Goal: Task Accomplishment & Management: Complete application form

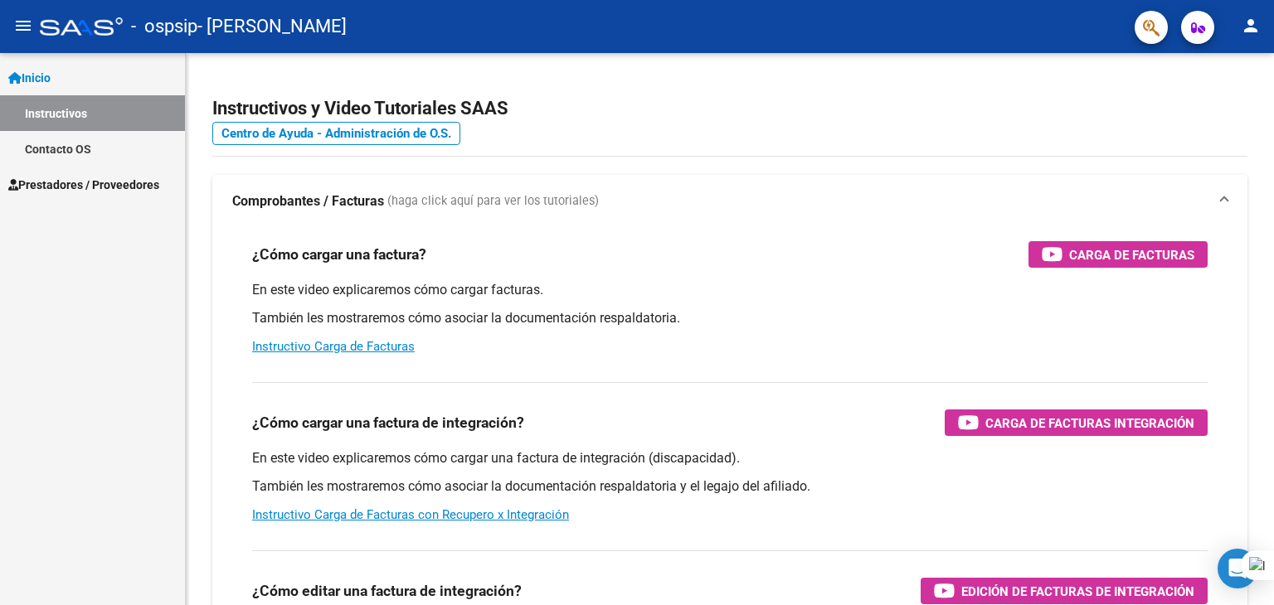
click at [104, 108] on link "Instructivos" at bounding box center [92, 113] width 185 height 36
click at [65, 192] on span "Prestadores / Proveedores" at bounding box center [83, 185] width 151 height 18
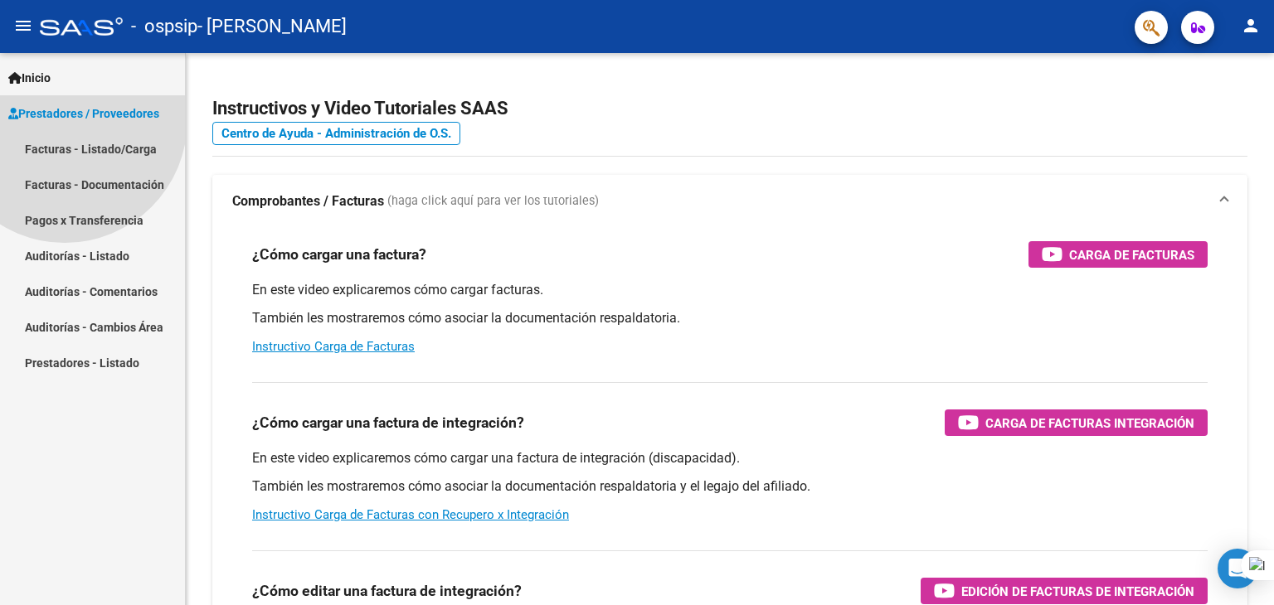
click at [65, 123] on span "Prestadores / Proveedores" at bounding box center [83, 114] width 151 height 18
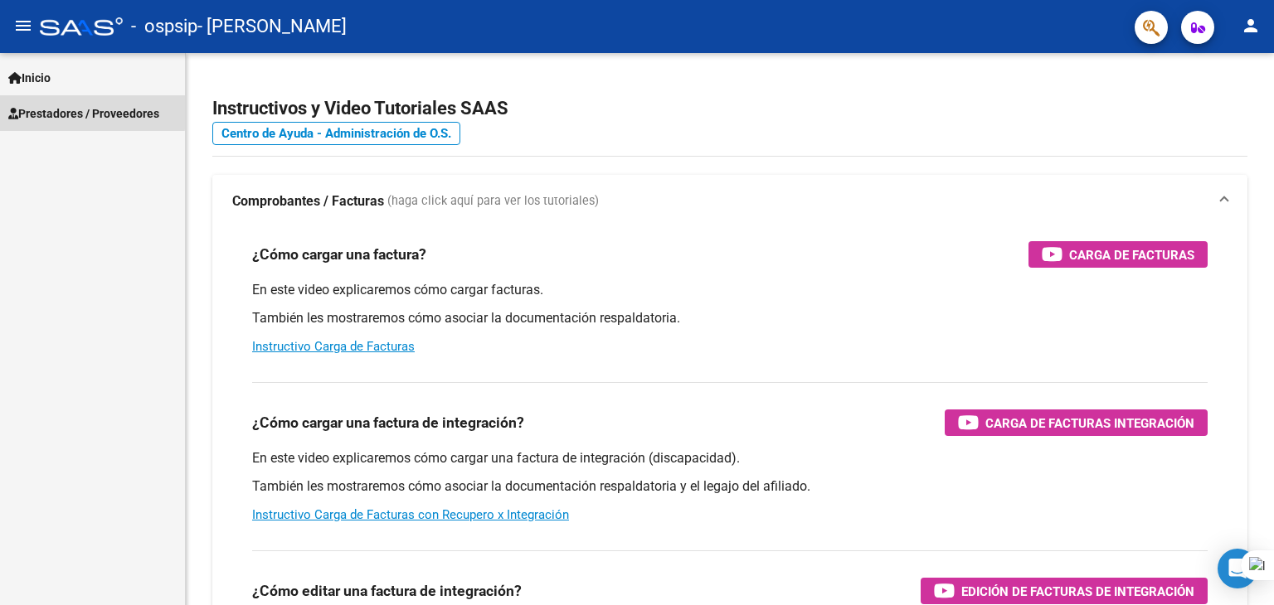
click at [77, 111] on span "Prestadores / Proveedores" at bounding box center [83, 114] width 151 height 18
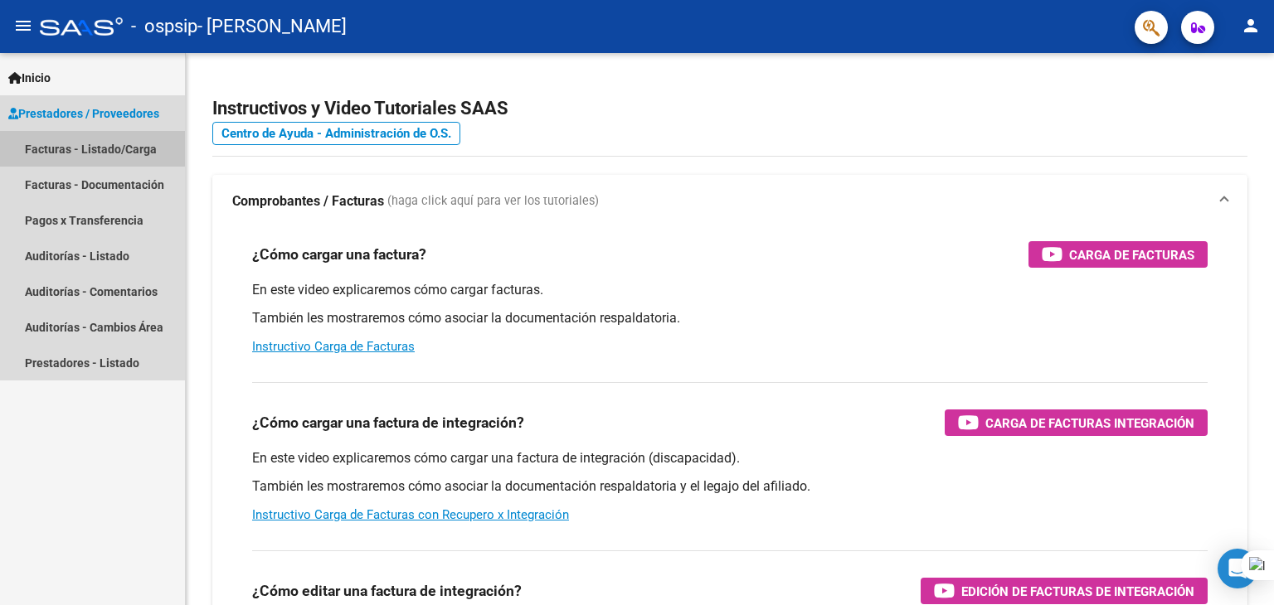
click at [75, 148] on link "Facturas - Listado/Carga" at bounding box center [92, 149] width 185 height 36
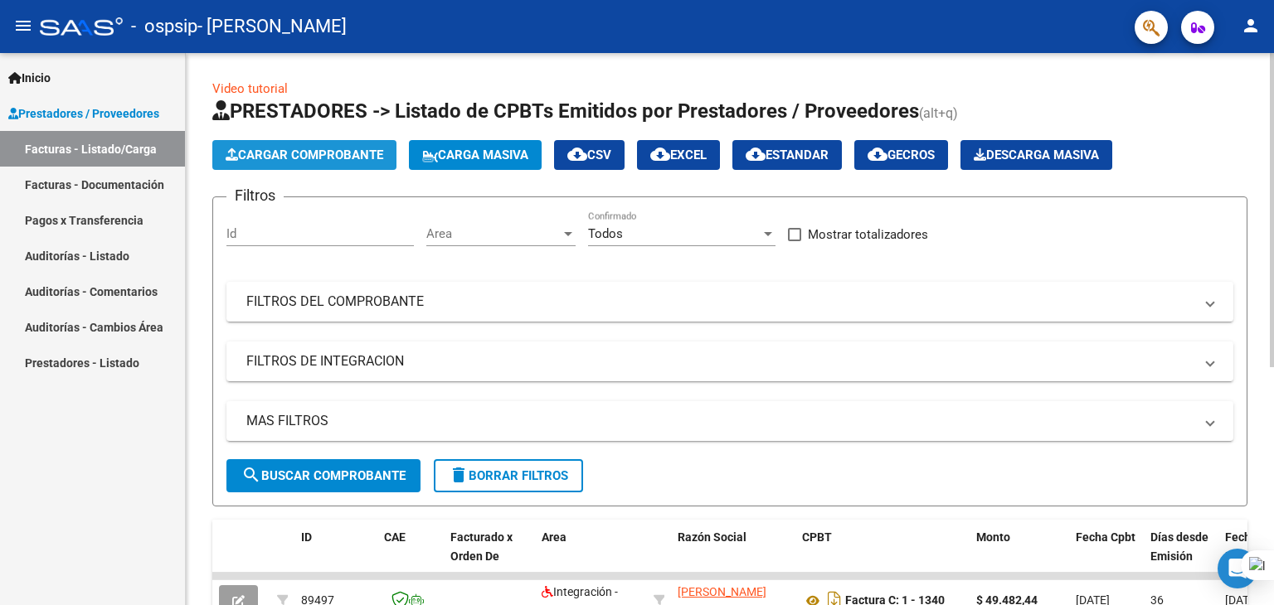
click at [275, 153] on span "Cargar Comprobante" at bounding box center [305, 155] width 158 height 15
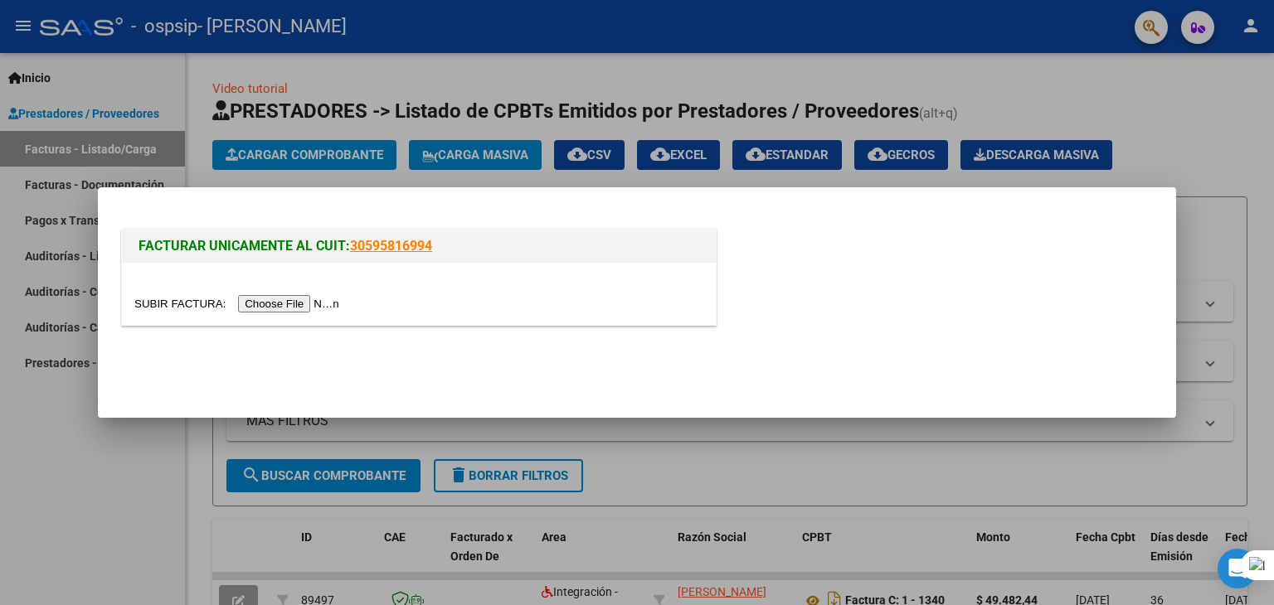
click at [317, 298] on input "file" at bounding box center [239, 303] width 210 height 17
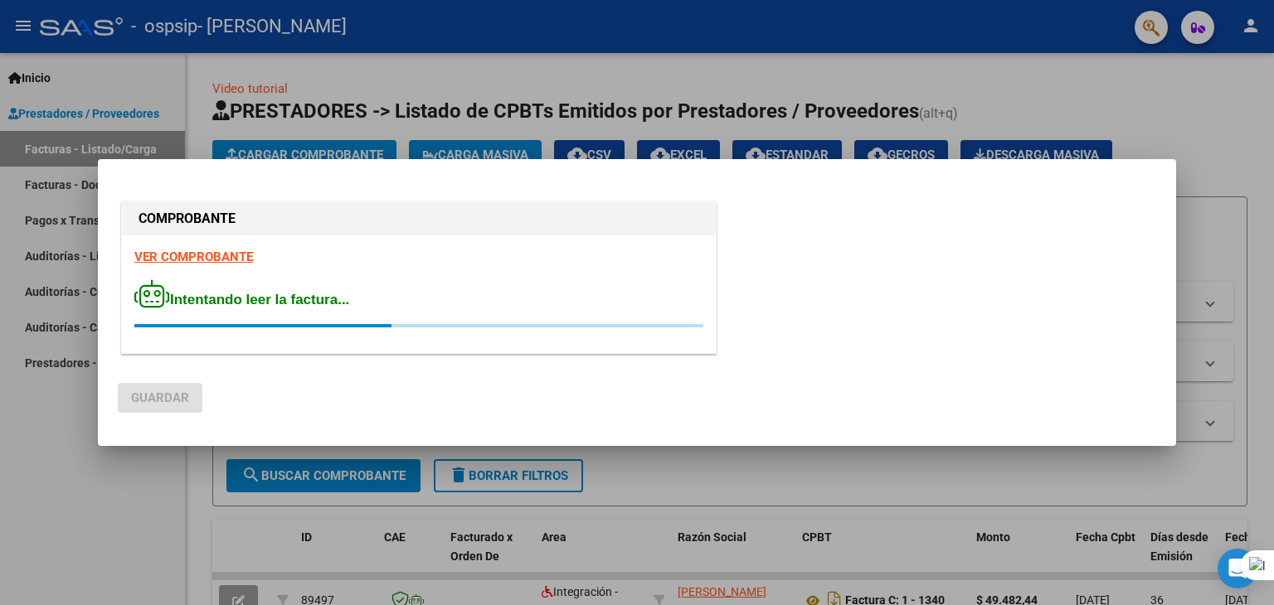
click at [502, 301] on div "Intentando leer la factura..." at bounding box center [418, 304] width 569 height 48
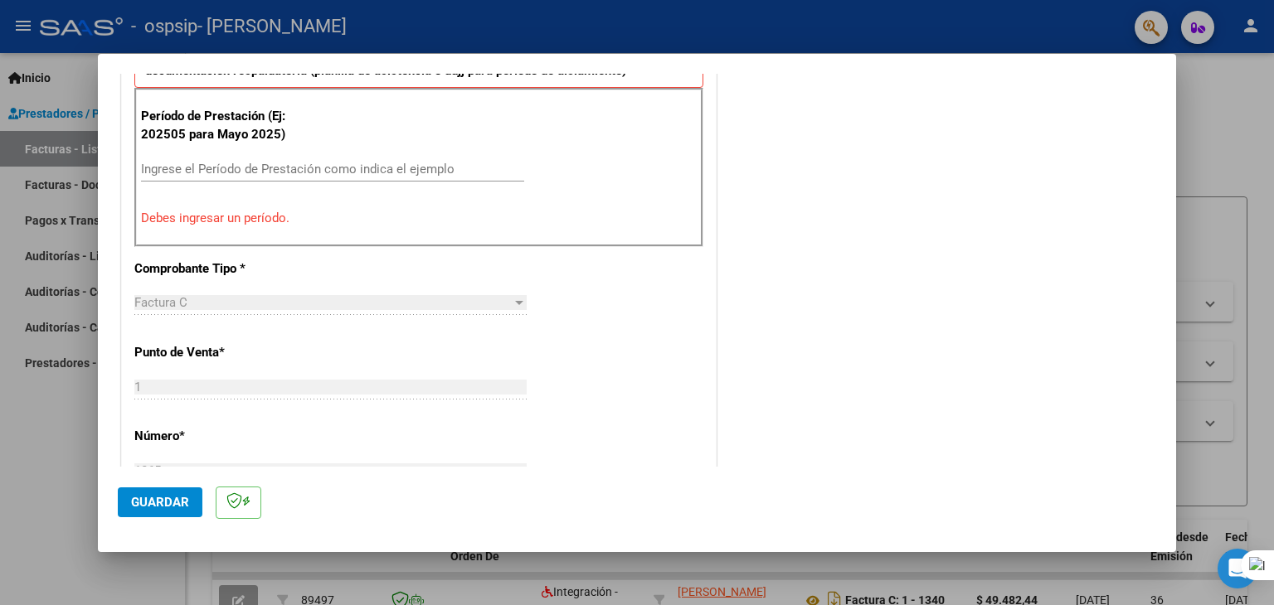
scroll to position [488, 0]
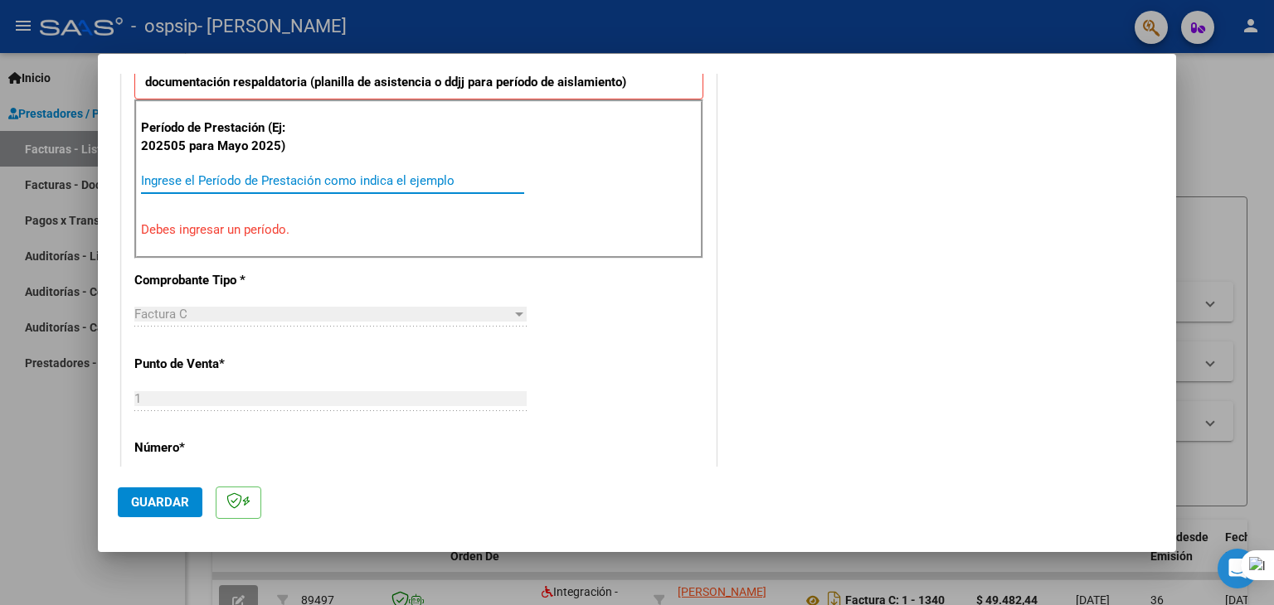
click at [156, 173] on input "Ingrese el Período de Prestación como indica el ejemplo" at bounding box center [332, 180] width 383 height 15
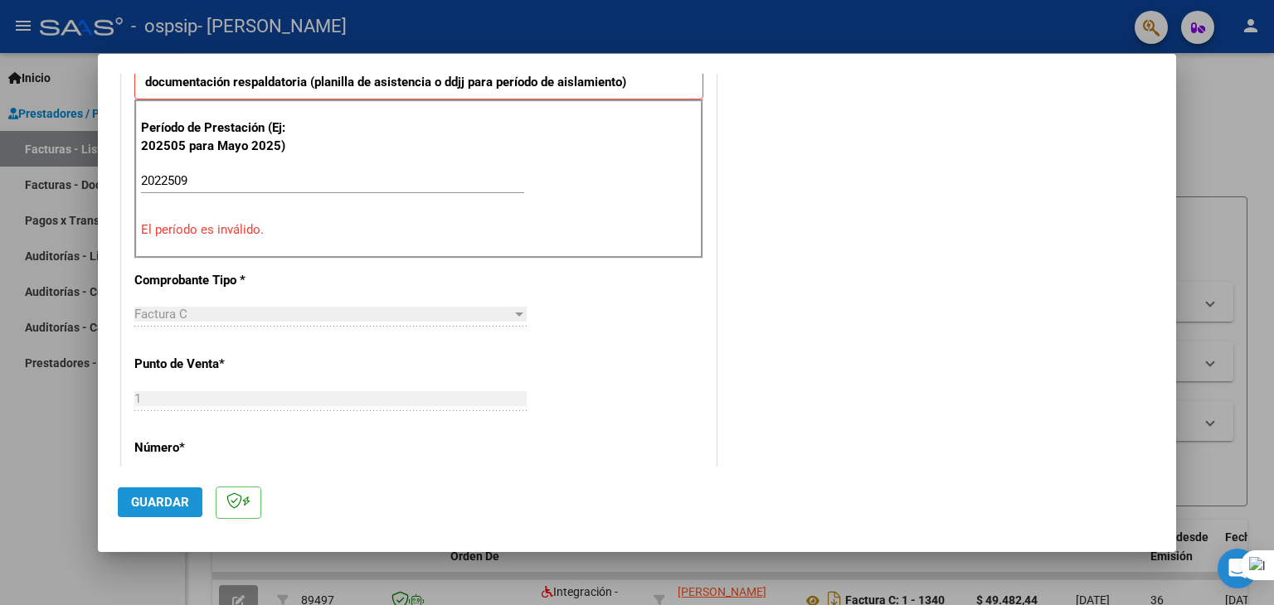
click at [127, 489] on button "Guardar" at bounding box center [160, 503] width 85 height 30
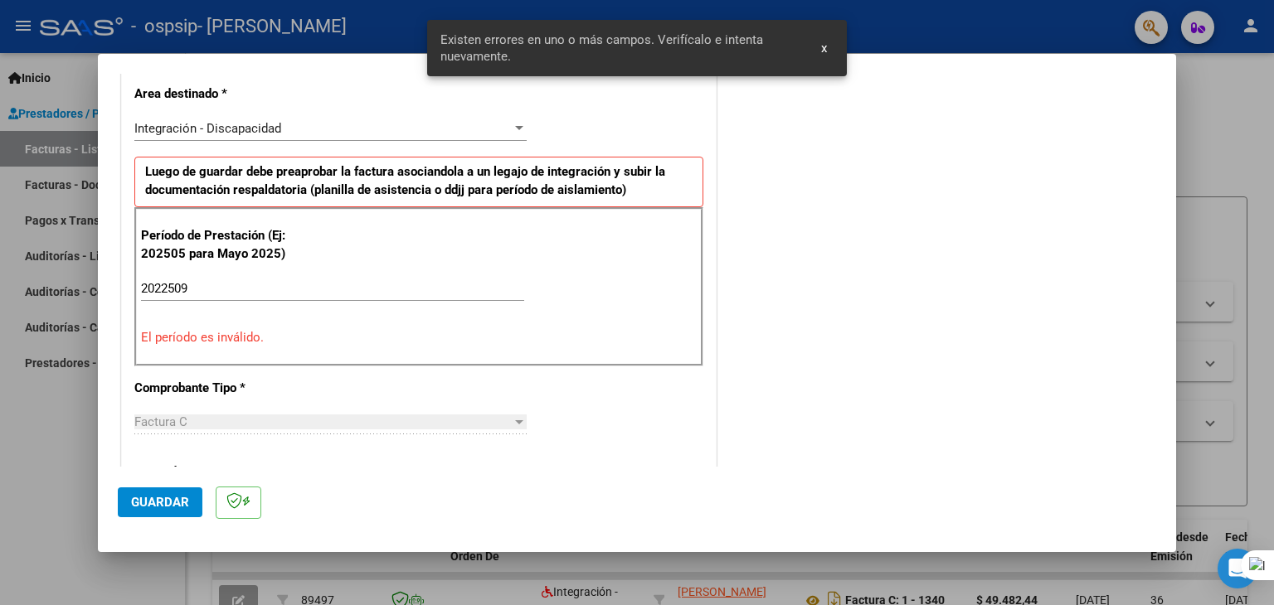
scroll to position [379, 0]
click at [174, 289] on input "2022509" at bounding box center [332, 289] width 383 height 15
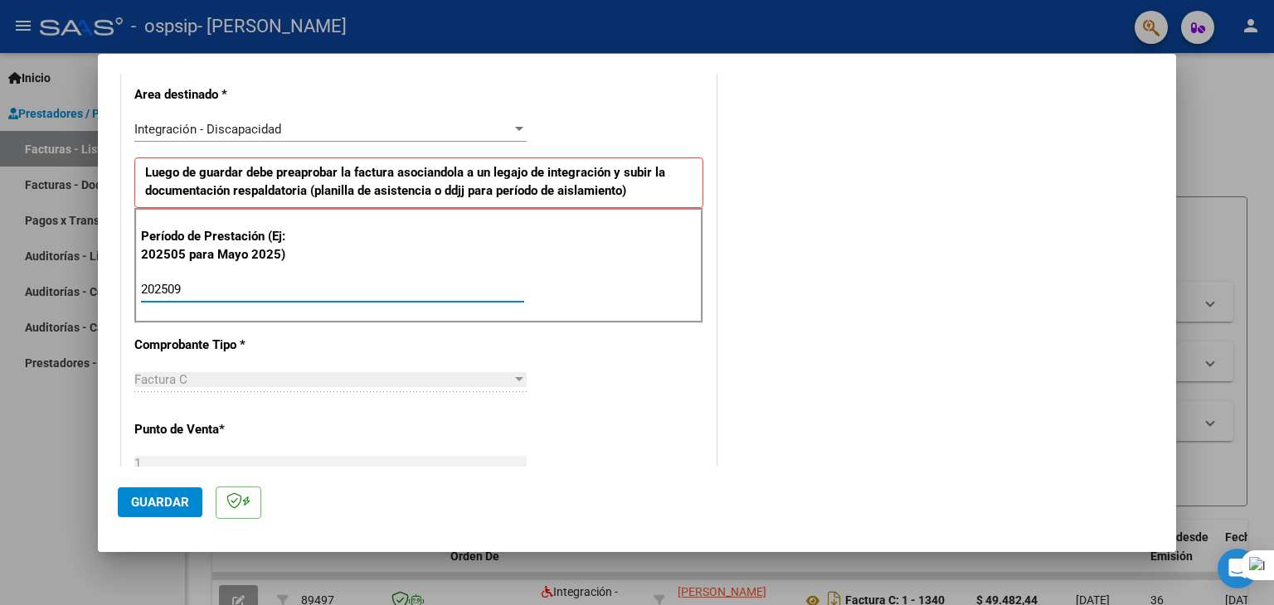
type input "202509"
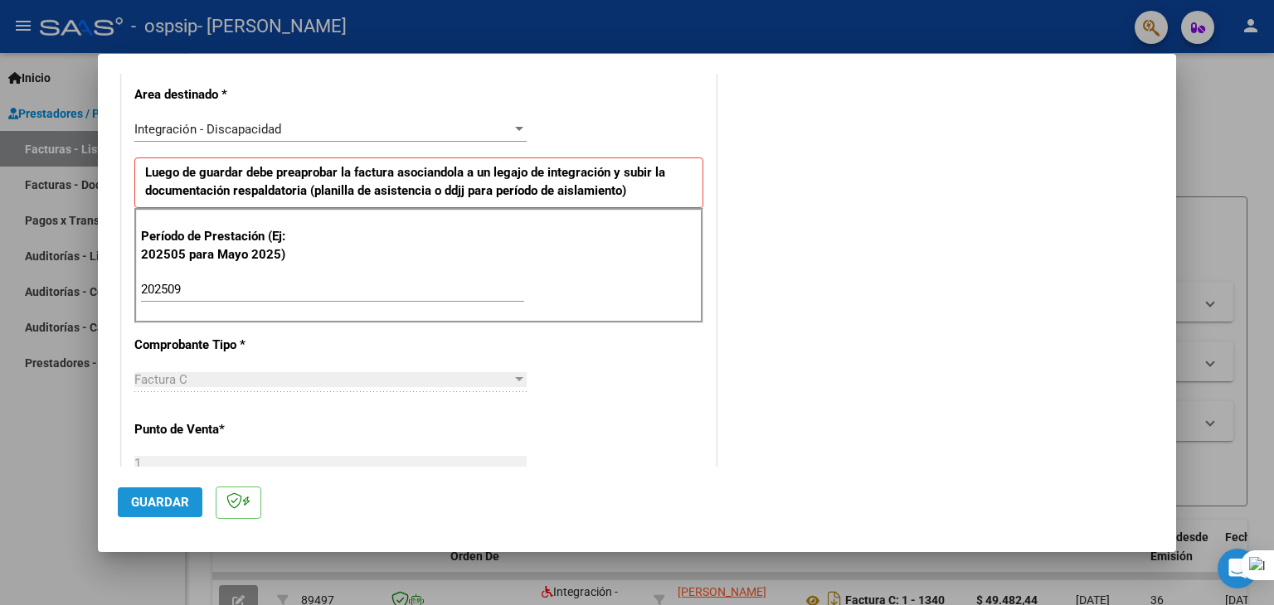
click at [143, 501] on span "Guardar" at bounding box center [160, 502] width 58 height 15
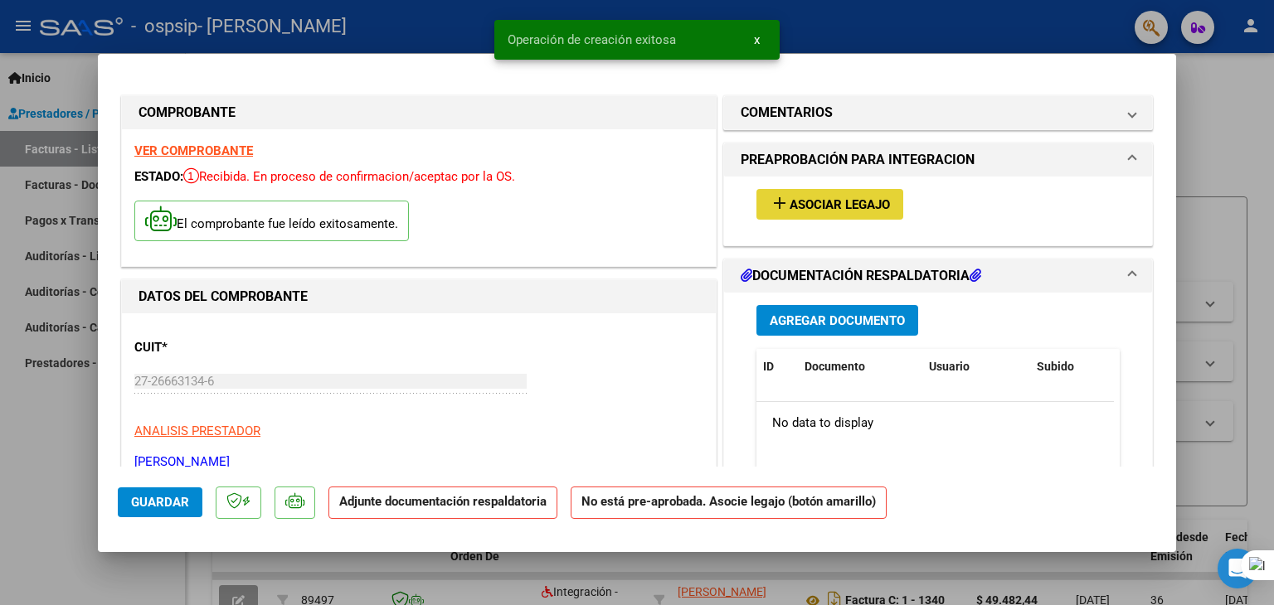
click at [795, 207] on span "Asociar Legajo" at bounding box center [840, 204] width 100 height 15
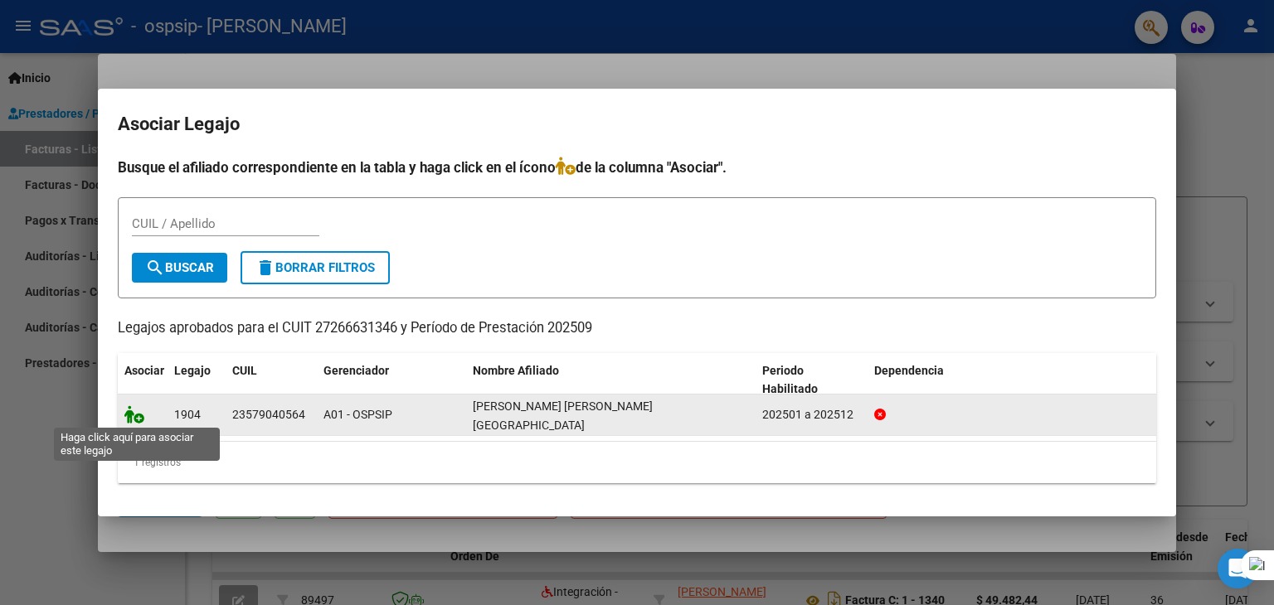
click at [137, 415] on icon at bounding box center [134, 415] width 20 height 18
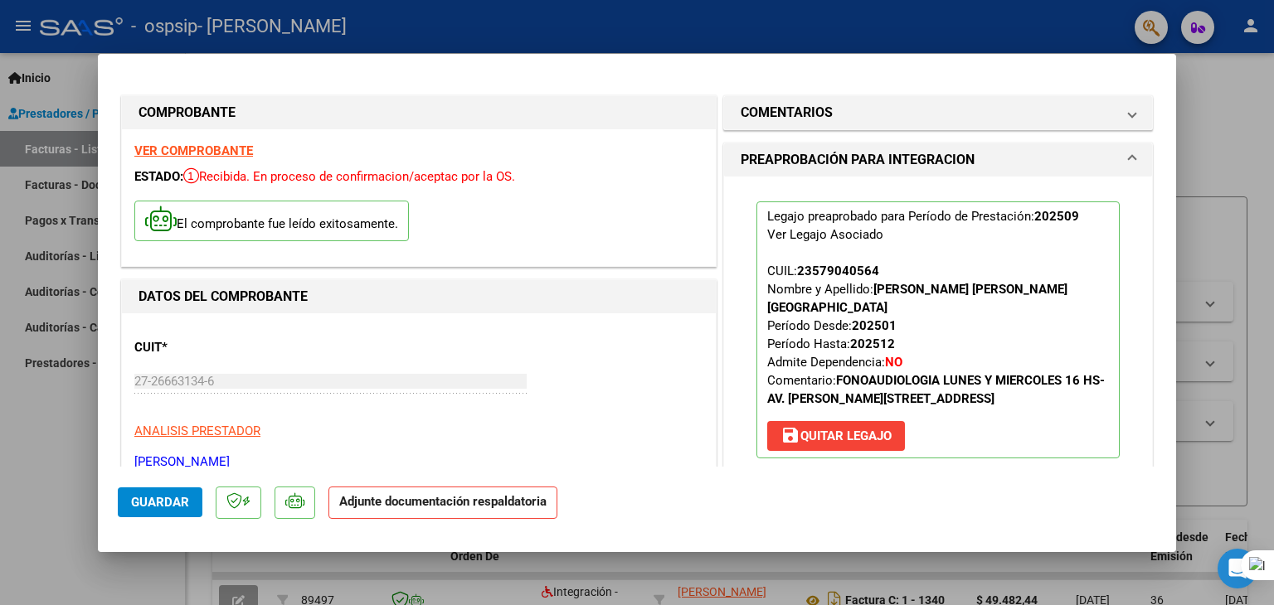
click at [435, 510] on p "Adjunte documentación respaldatoria" at bounding box center [442, 503] width 229 height 32
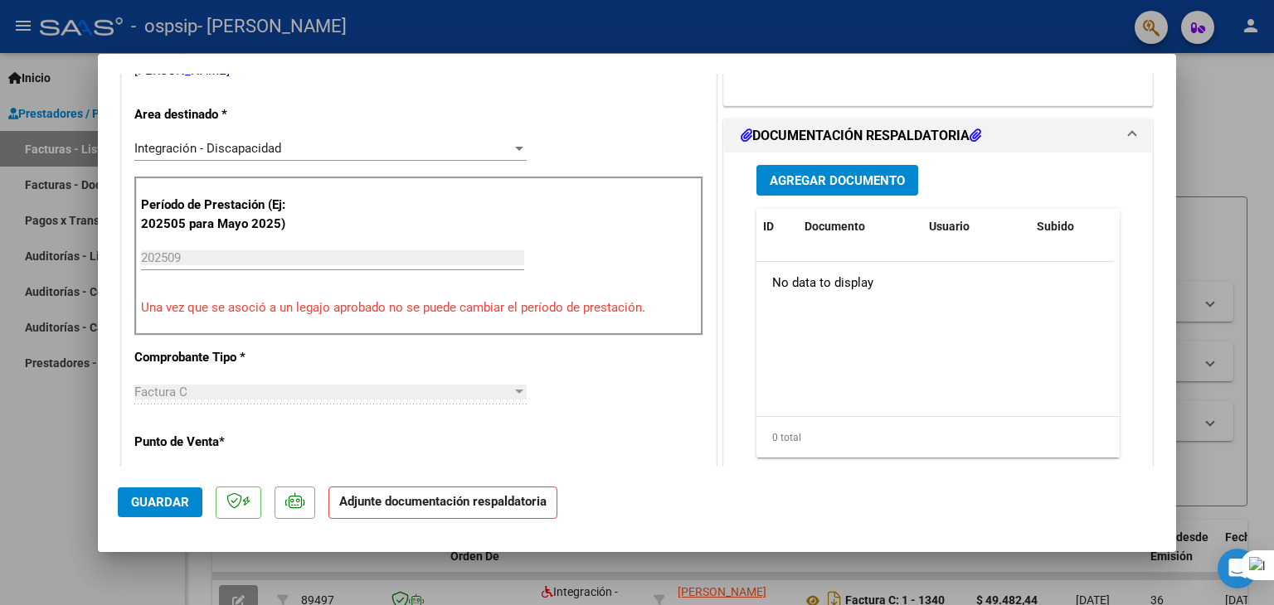
scroll to position [431, 0]
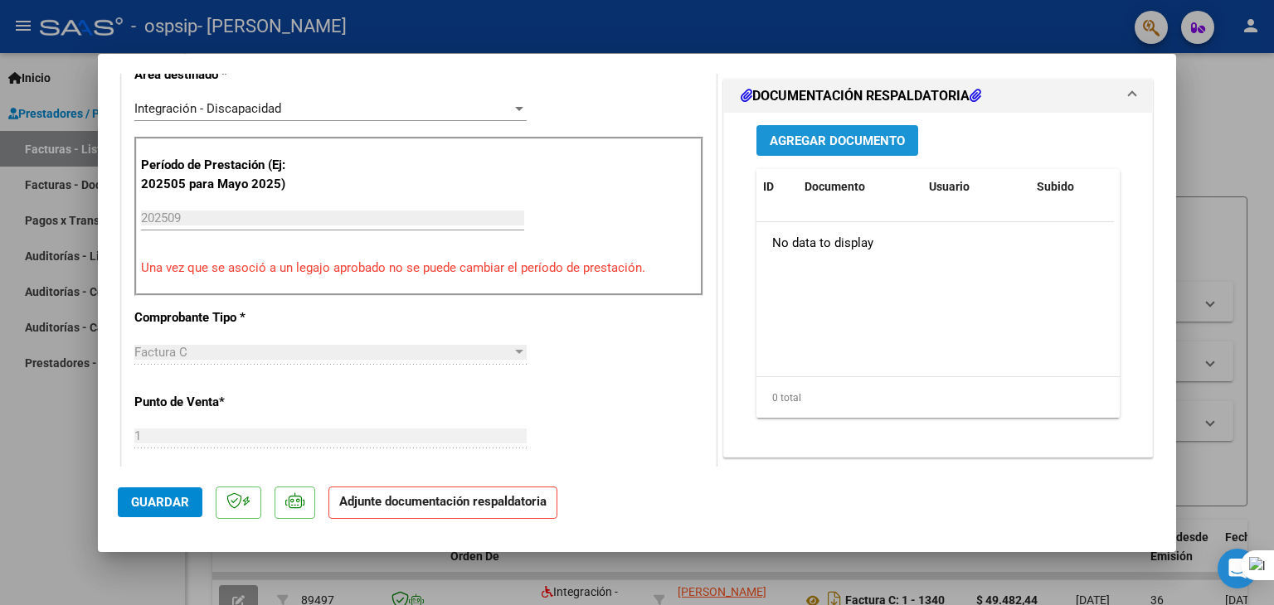
click at [866, 130] on button "Agregar Documento" at bounding box center [837, 140] width 162 height 31
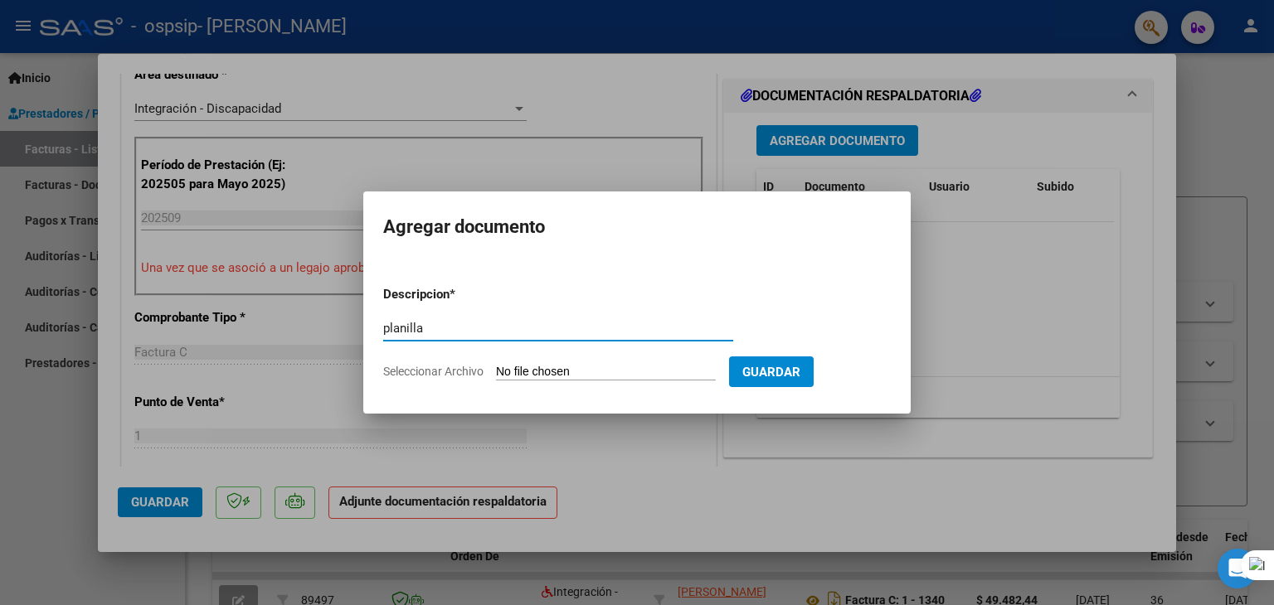
type input "planilla"
click at [527, 372] on input "Seleccionar Archivo" at bounding box center [606, 373] width 220 height 16
type input "C:\fakepath\planilla.pdf"
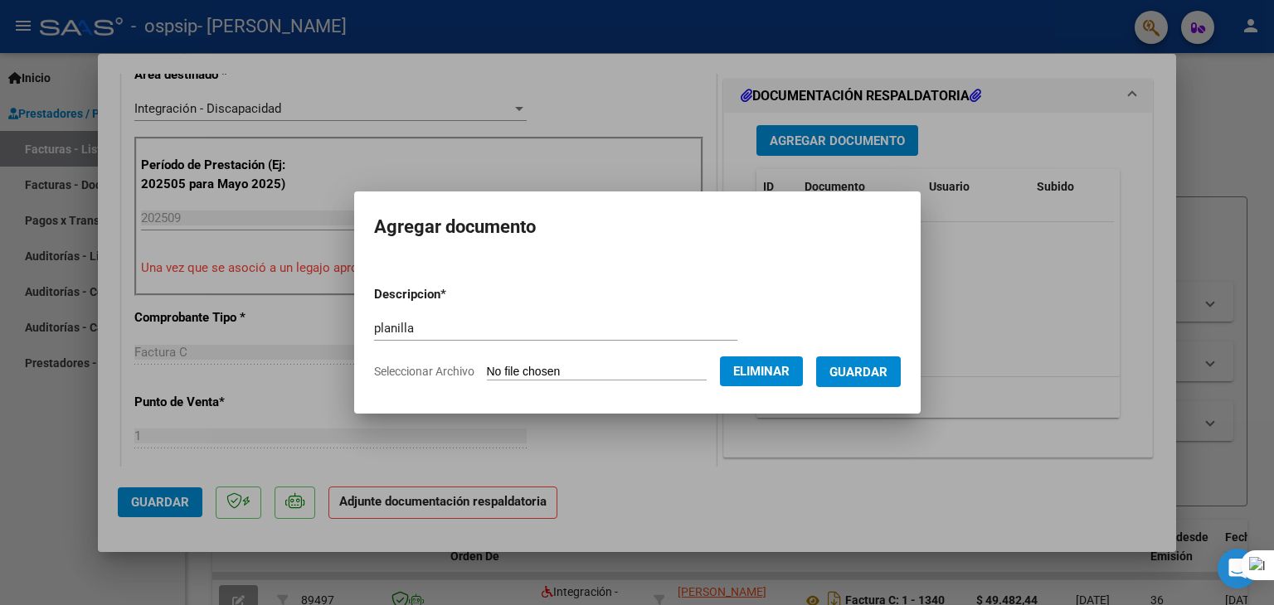
click at [879, 367] on span "Guardar" at bounding box center [858, 372] width 58 height 15
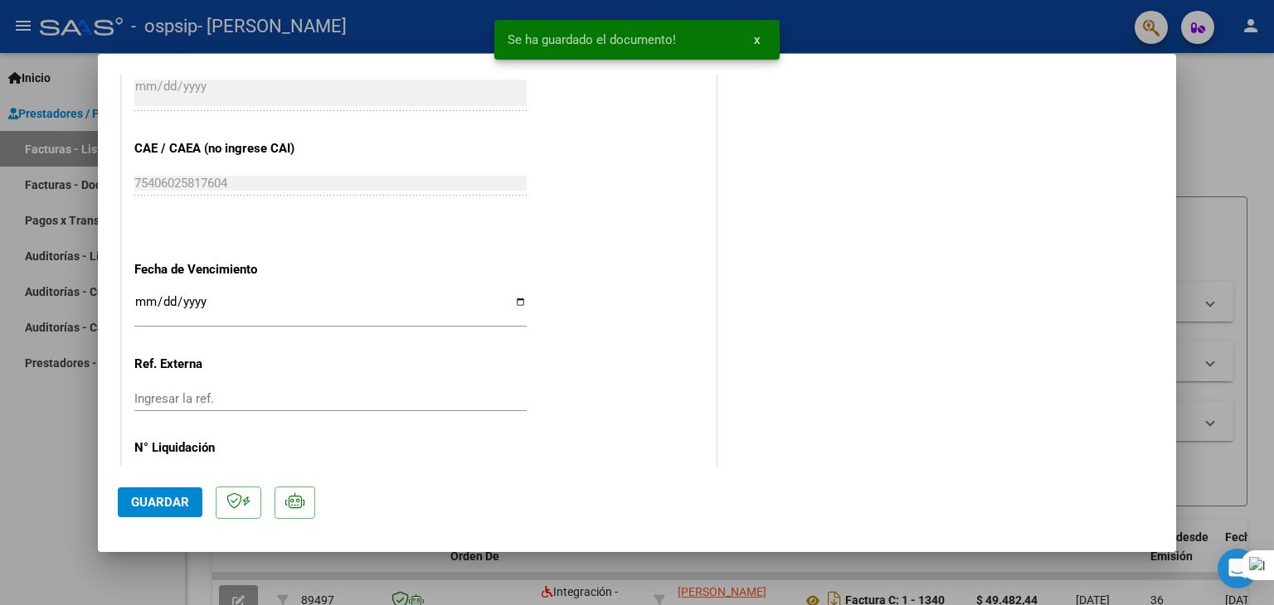
scroll to position [1089, 0]
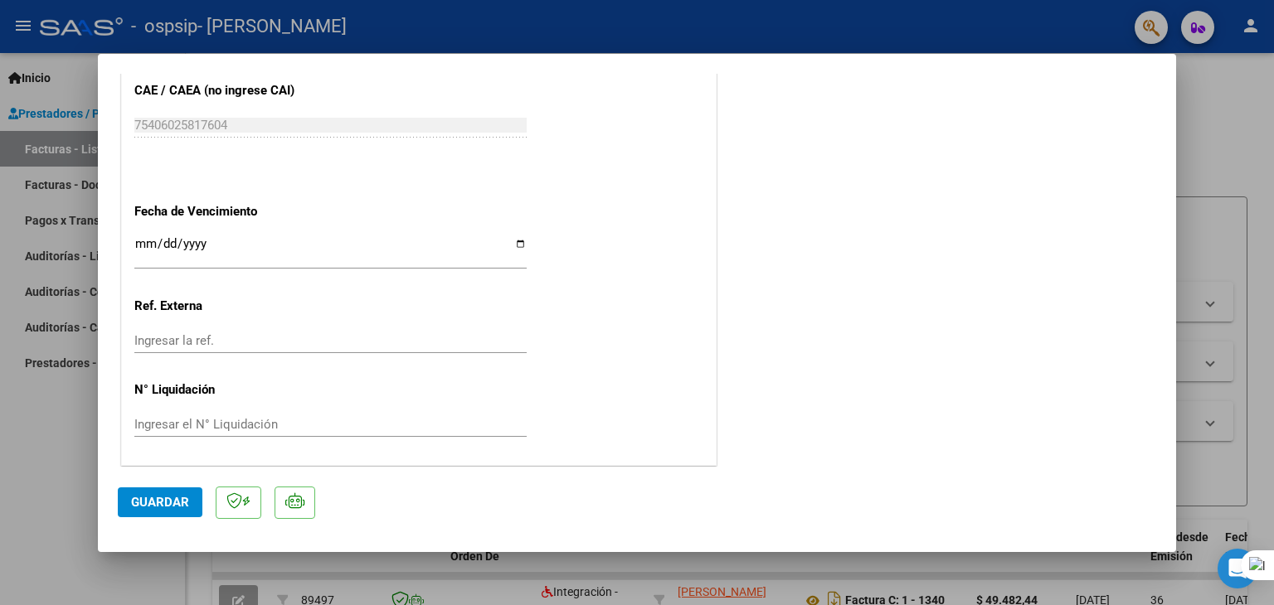
click at [148, 499] on span "Guardar" at bounding box center [160, 502] width 58 height 15
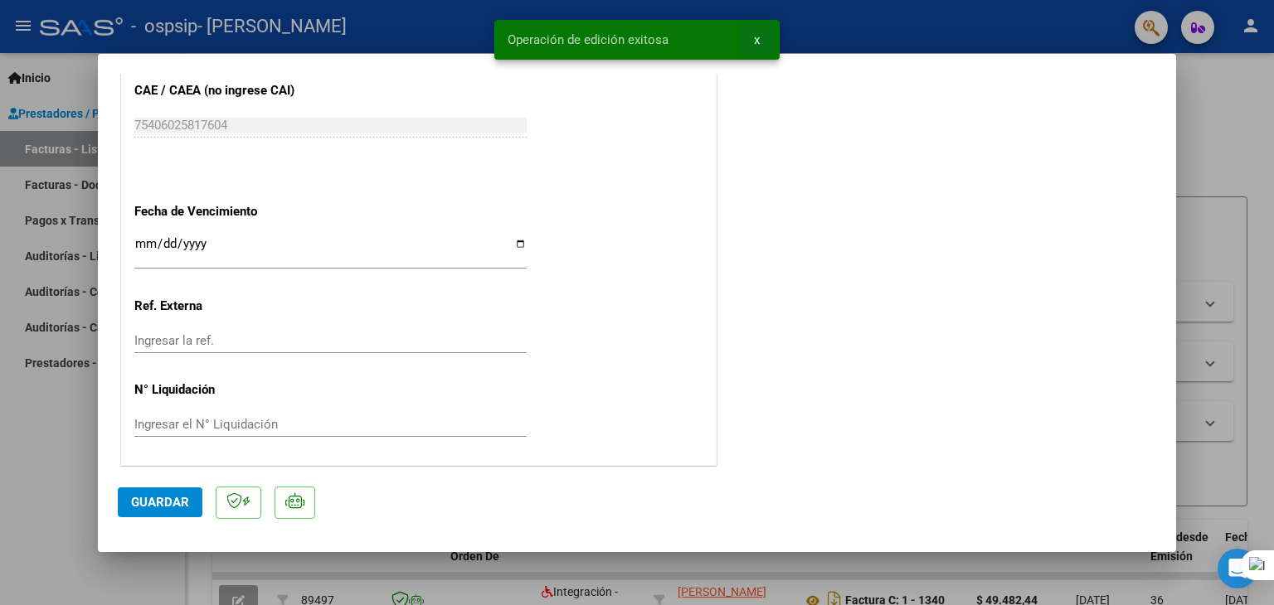
click at [758, 35] on span "x" at bounding box center [757, 39] width 6 height 15
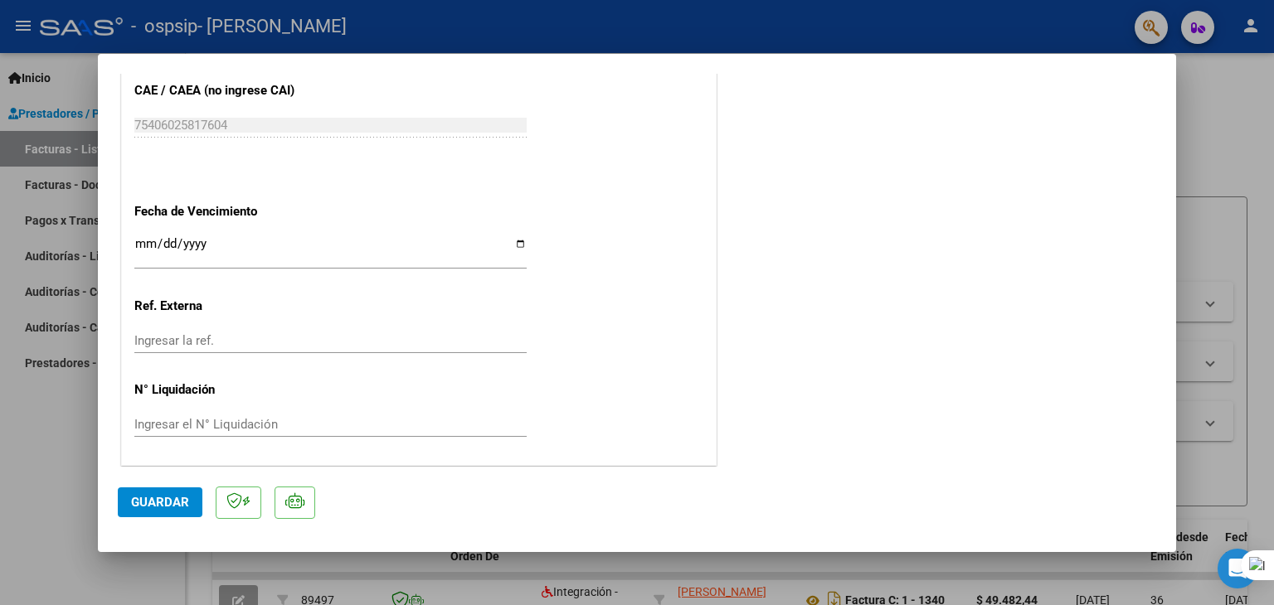
click at [43, 225] on div at bounding box center [637, 302] width 1274 height 605
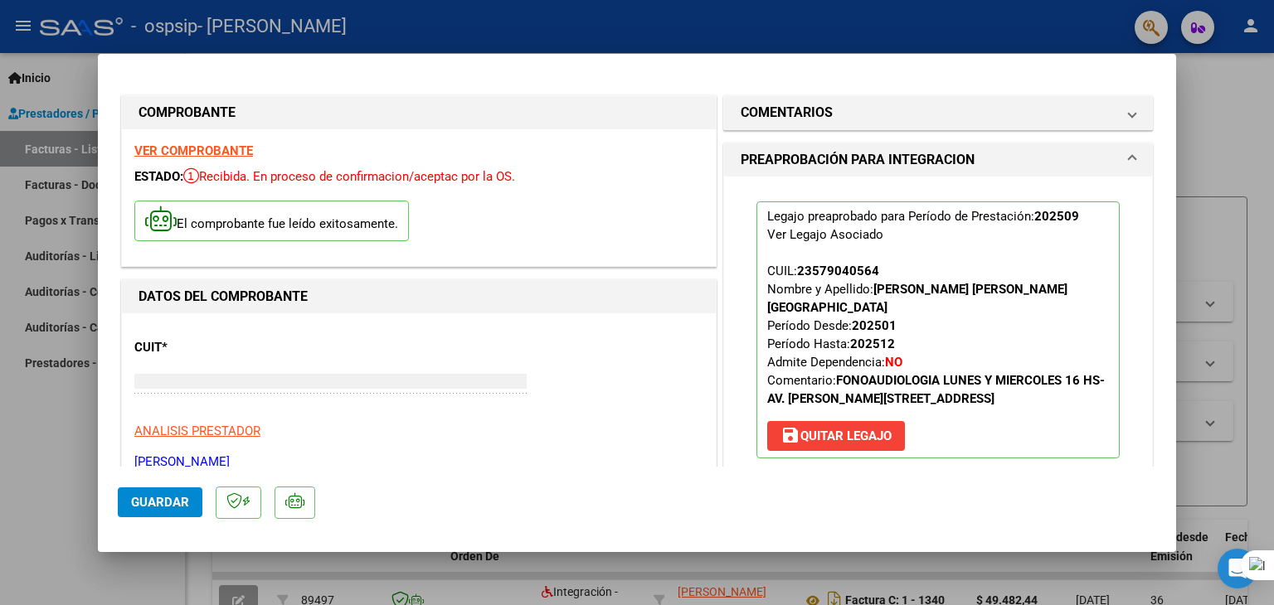
click at [43, 225] on link "Pagos x Transferencia" at bounding box center [92, 220] width 185 height 36
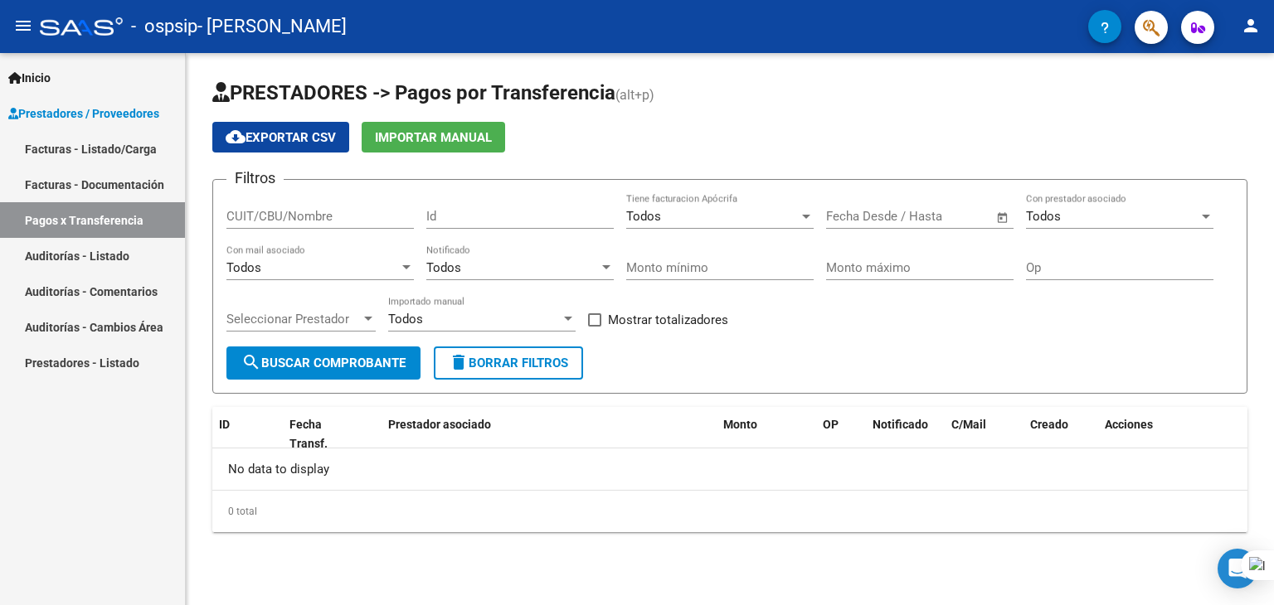
click at [280, 209] on input "CUIT/CBU/Nombre" at bounding box center [319, 216] width 187 height 15
click at [304, 359] on span "search Buscar Comprobante" at bounding box center [323, 363] width 164 height 15
